Goal: Task Accomplishment & Management: Complete application form

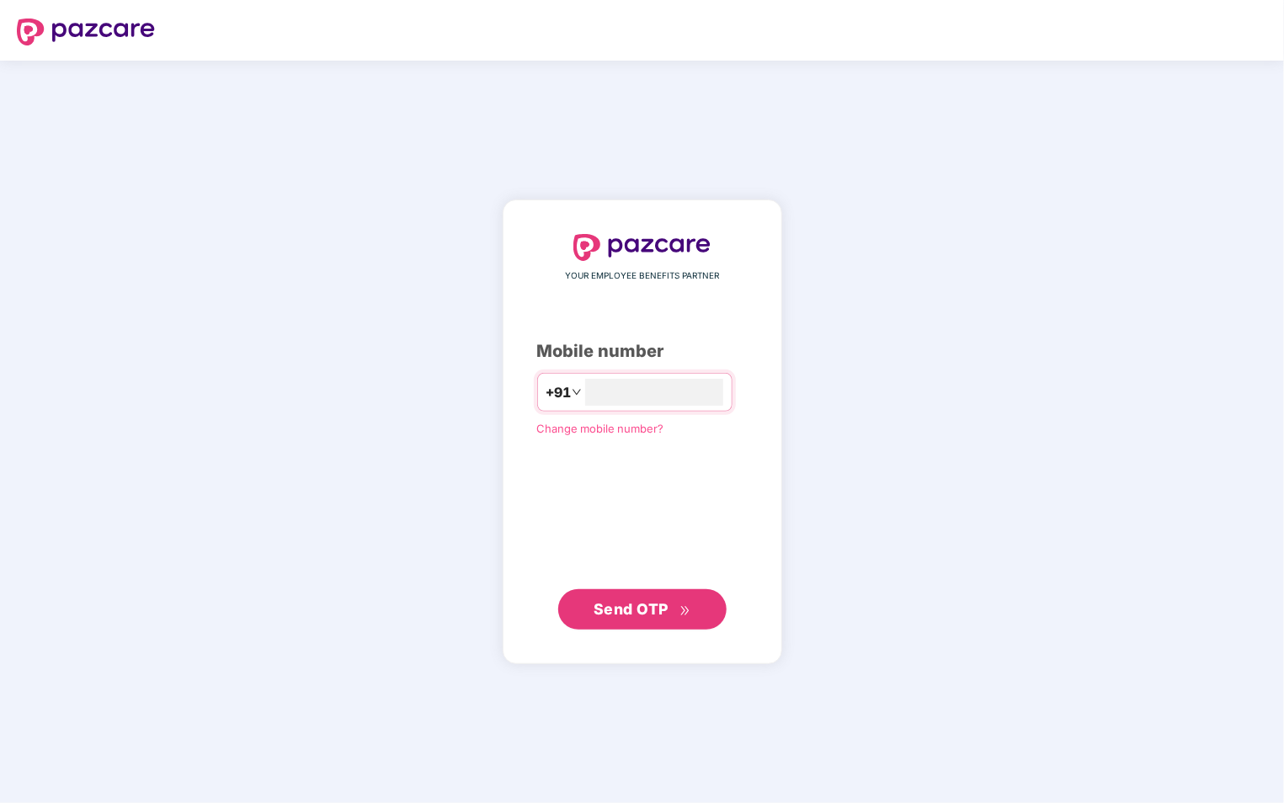
type input "**********"
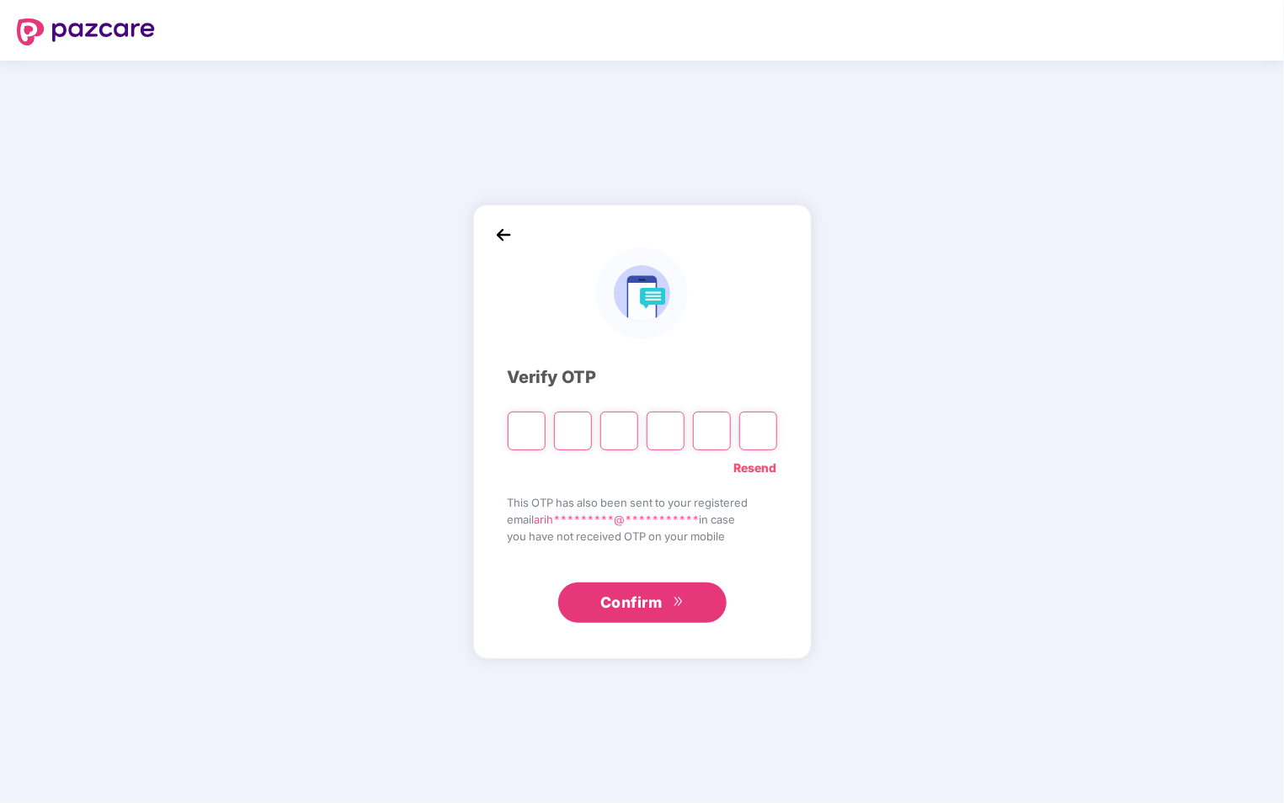
type input "*"
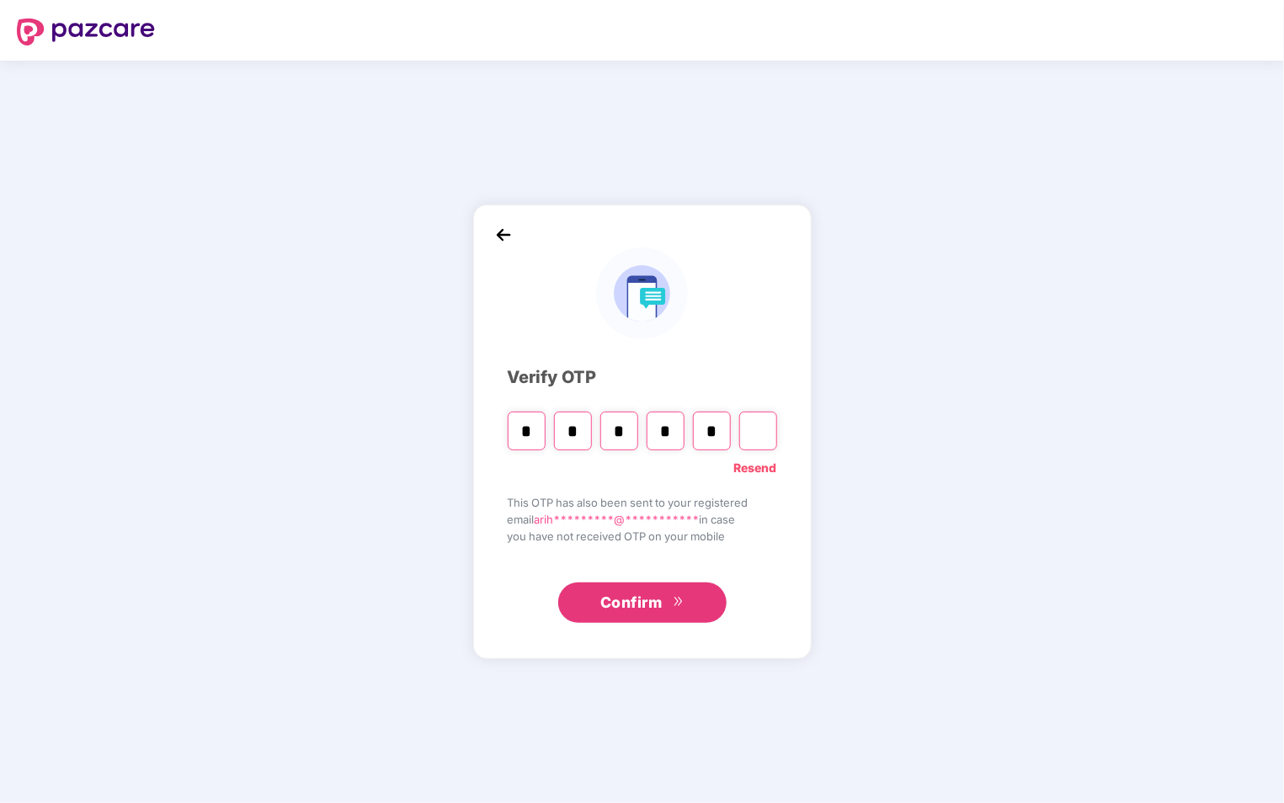
type input "*"
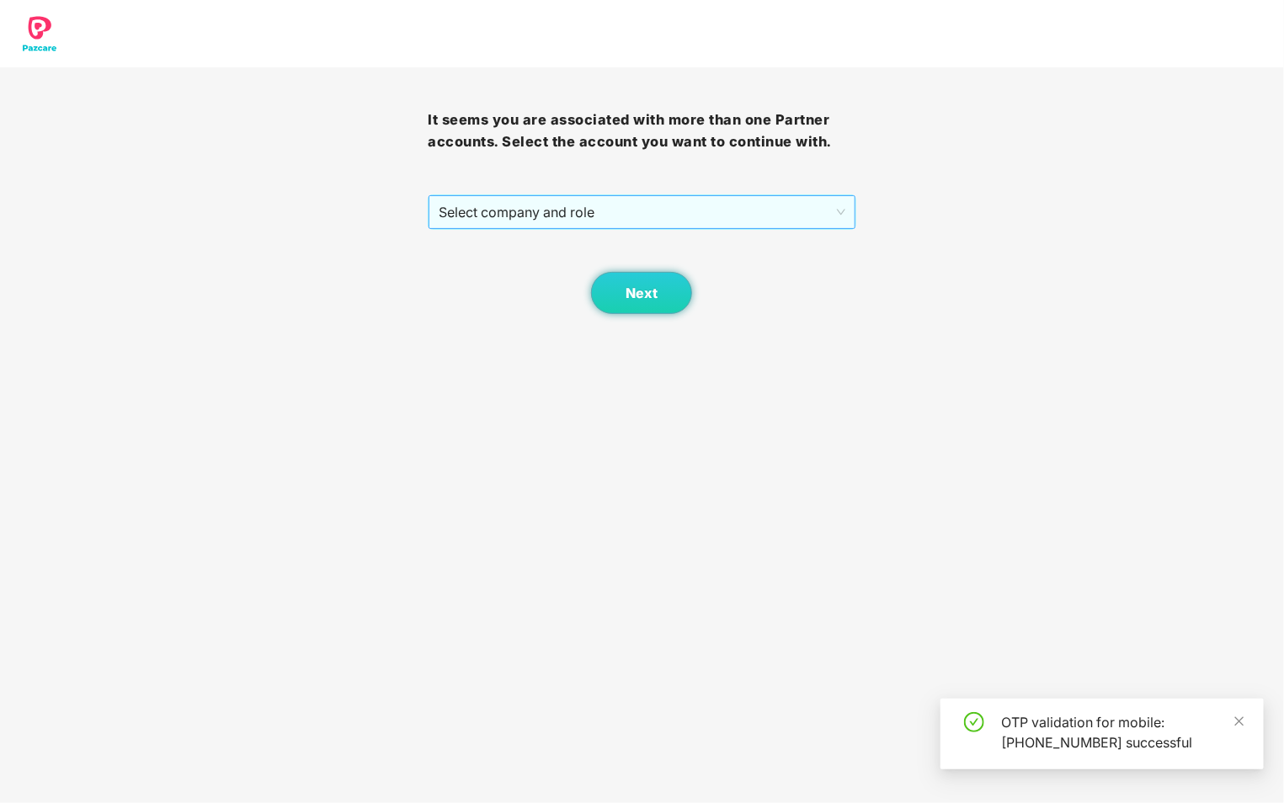
click at [845, 214] on div "Select company and role" at bounding box center [642, 212] width 426 height 34
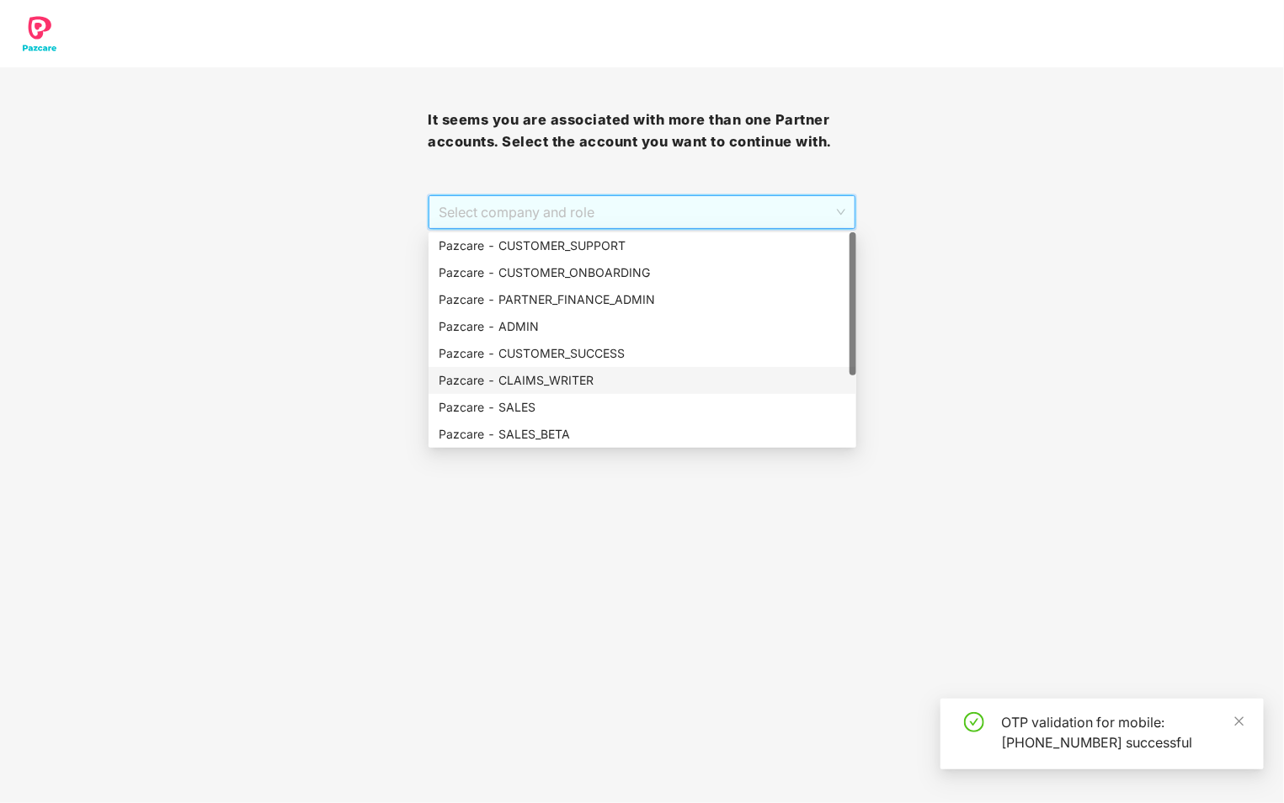
scroll to position [108, 0]
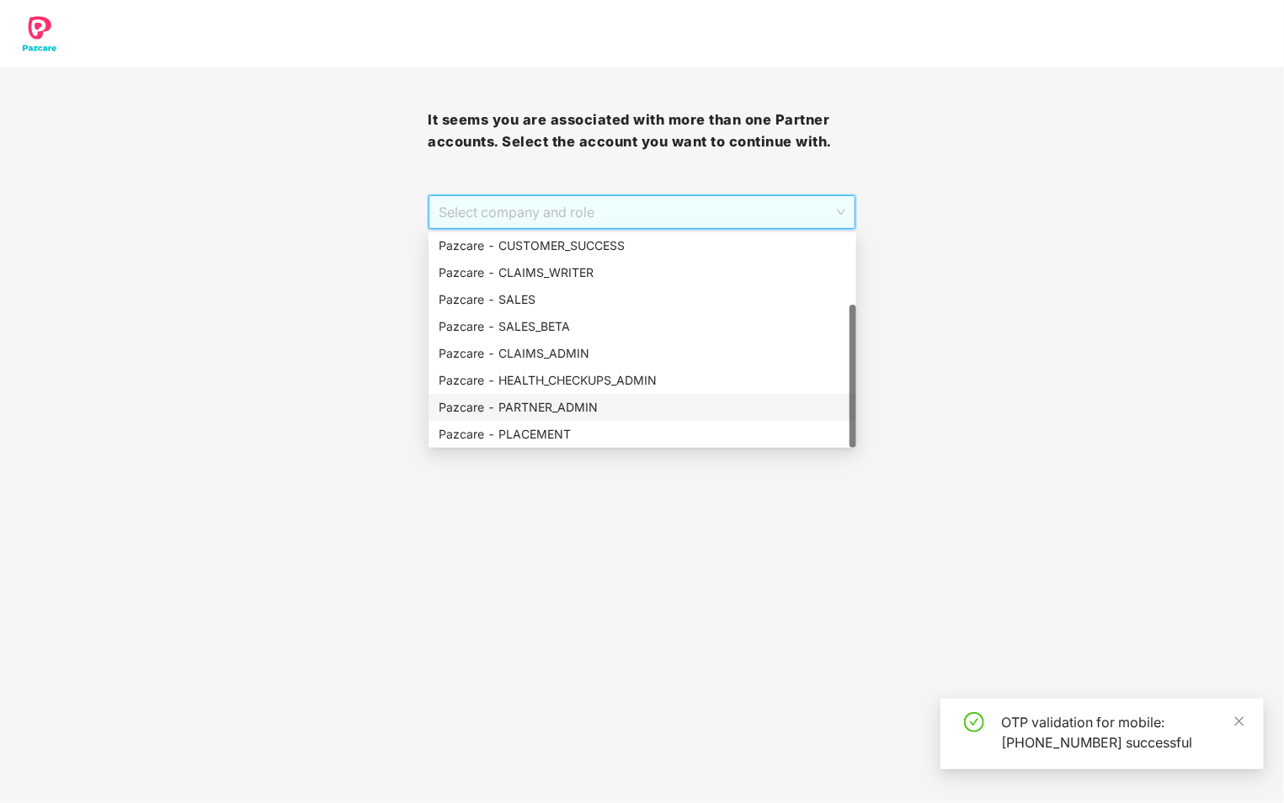
click at [626, 405] on div "Pazcare - PARTNER_ADMIN" at bounding box center [642, 407] width 407 height 19
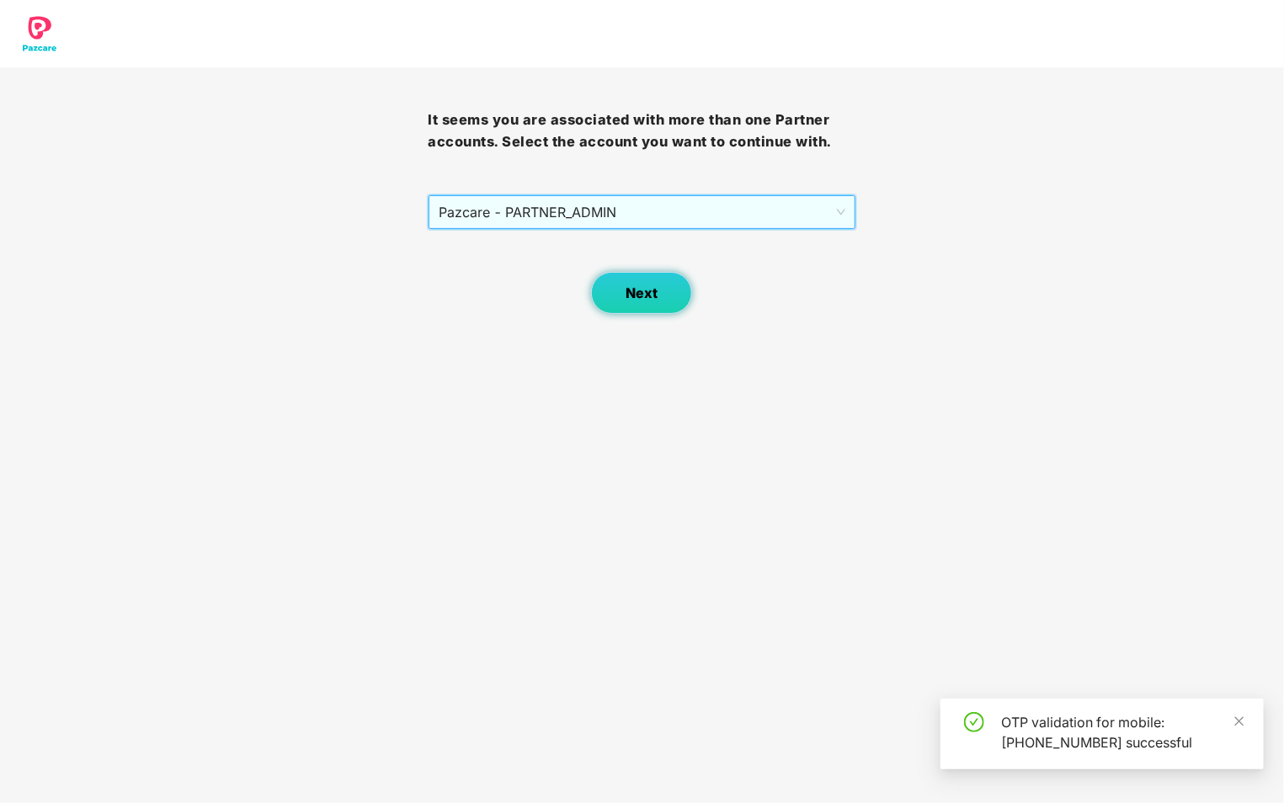
click at [636, 304] on button "Next" at bounding box center [641, 293] width 101 height 42
